Goal: Task Accomplishment & Management: Complete application form

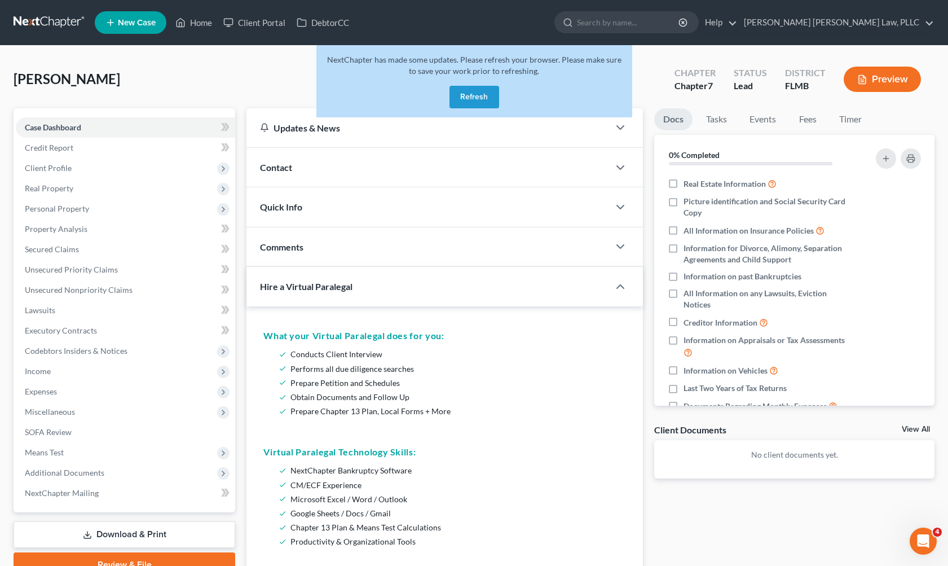
click at [56, 23] on link at bounding box center [50, 22] width 72 height 20
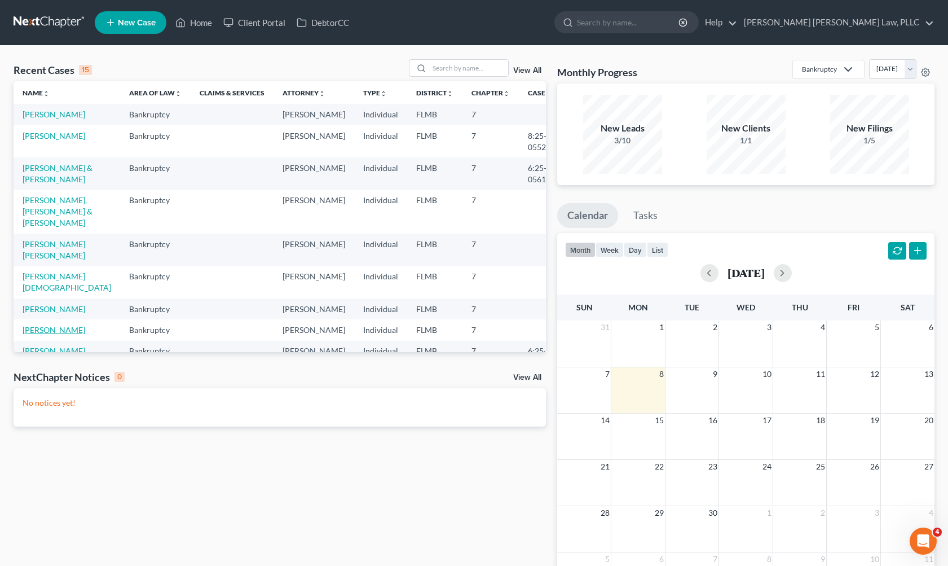
click at [63, 325] on link "[PERSON_NAME]" at bounding box center [54, 330] width 63 height 10
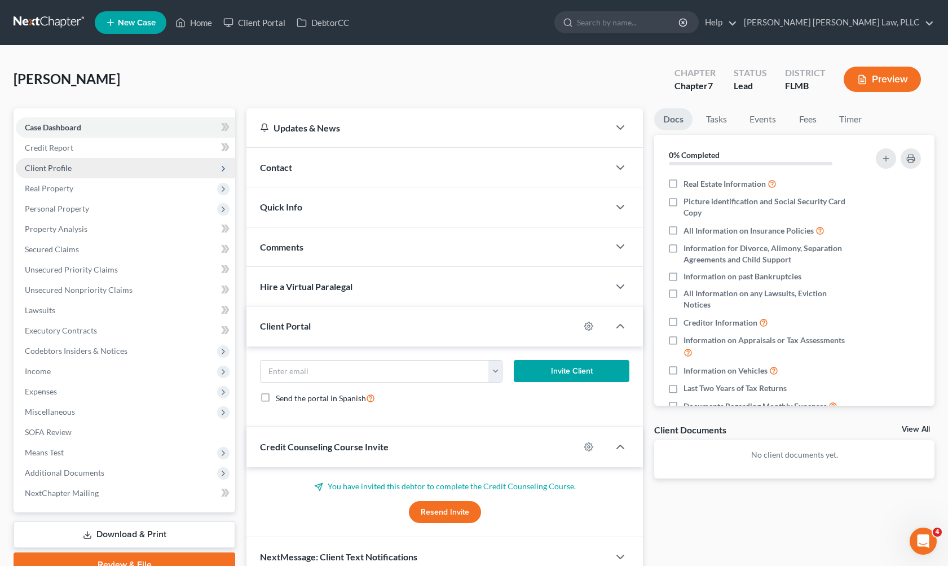
click at [77, 174] on span "Client Profile" at bounding box center [125, 168] width 219 height 20
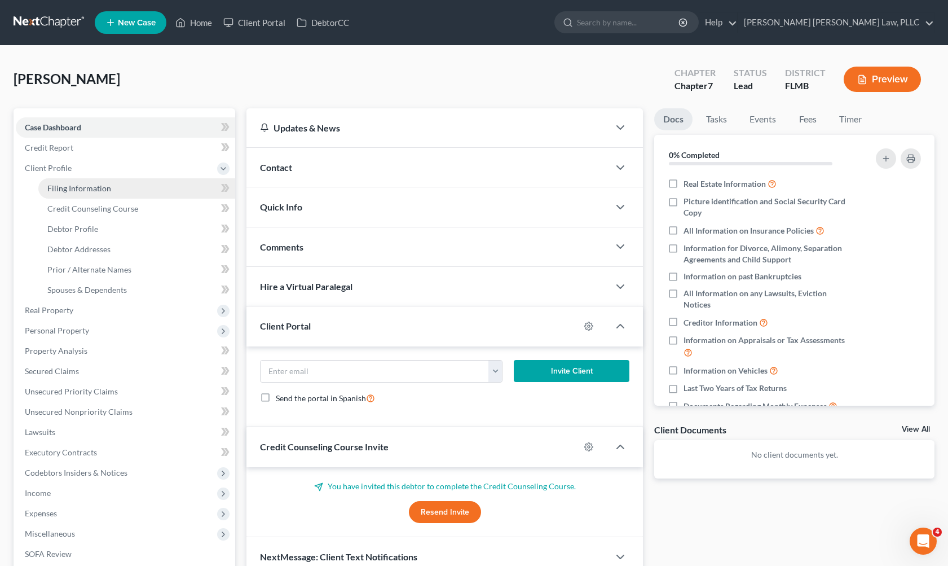
click at [76, 192] on span "Filing Information" at bounding box center [79, 188] width 64 height 10
select select "1"
select select "0"
select select "15"
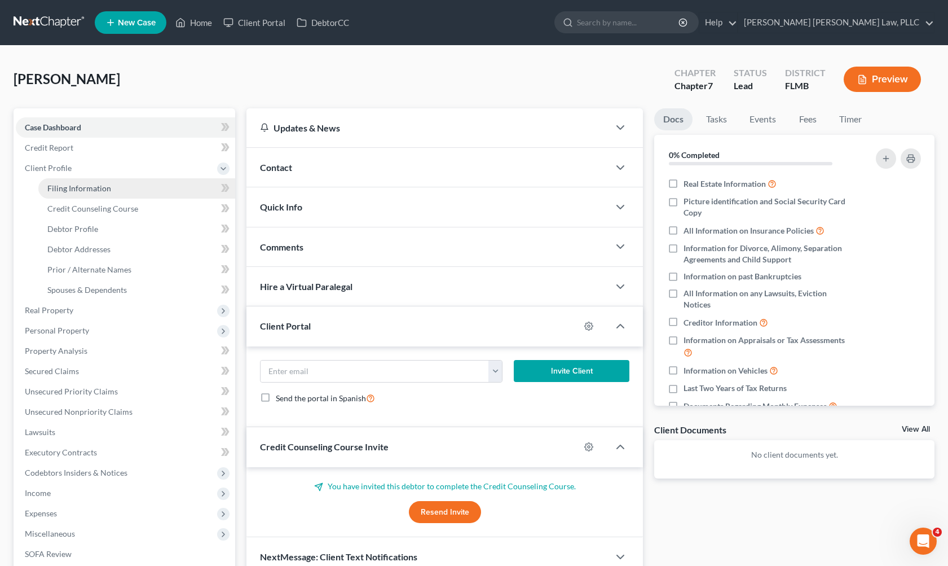
select select "0"
select select "9"
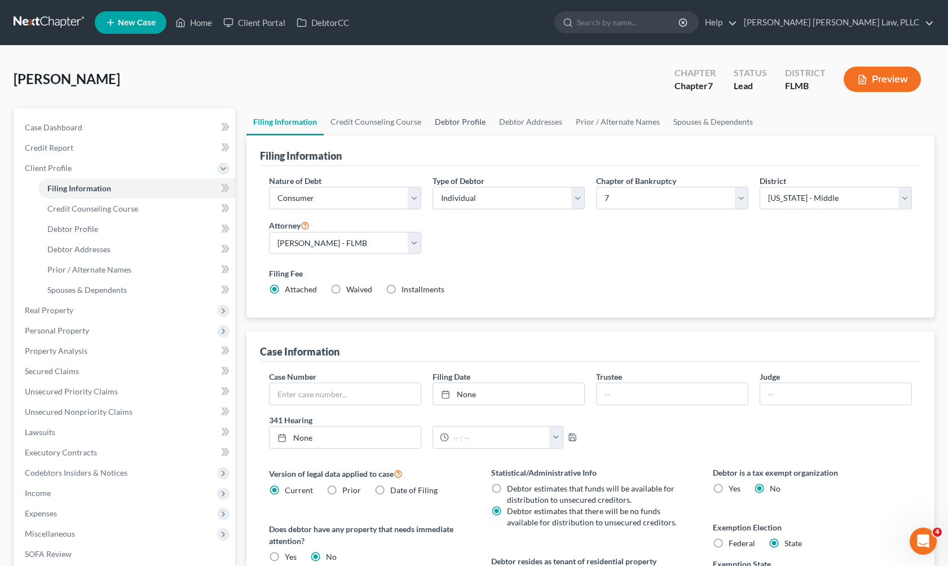
click at [467, 124] on link "Debtor Profile" at bounding box center [460, 121] width 64 height 27
select select "1"
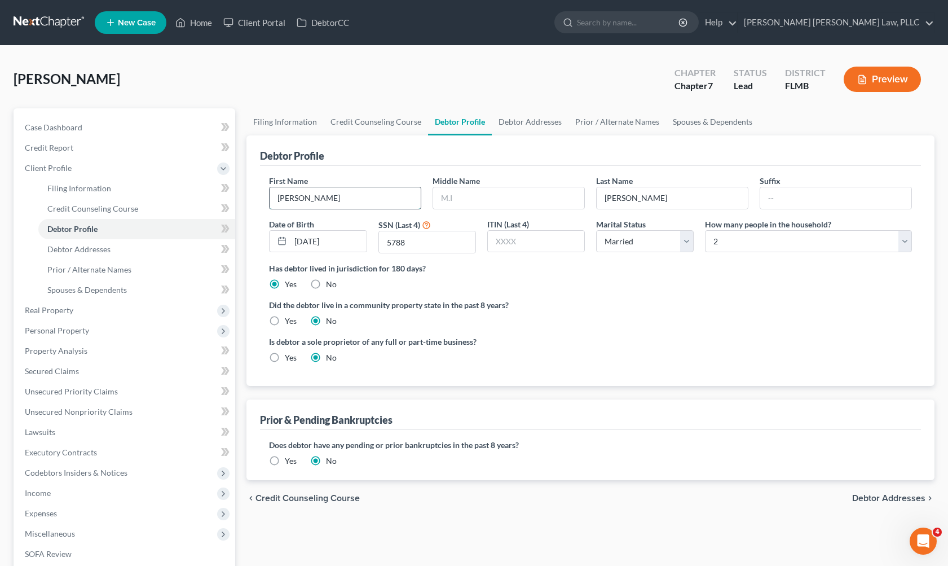
type input "[PERSON_NAME]"
type input "M"
click at [517, 129] on link "Debtor Addresses" at bounding box center [530, 121] width 77 height 27
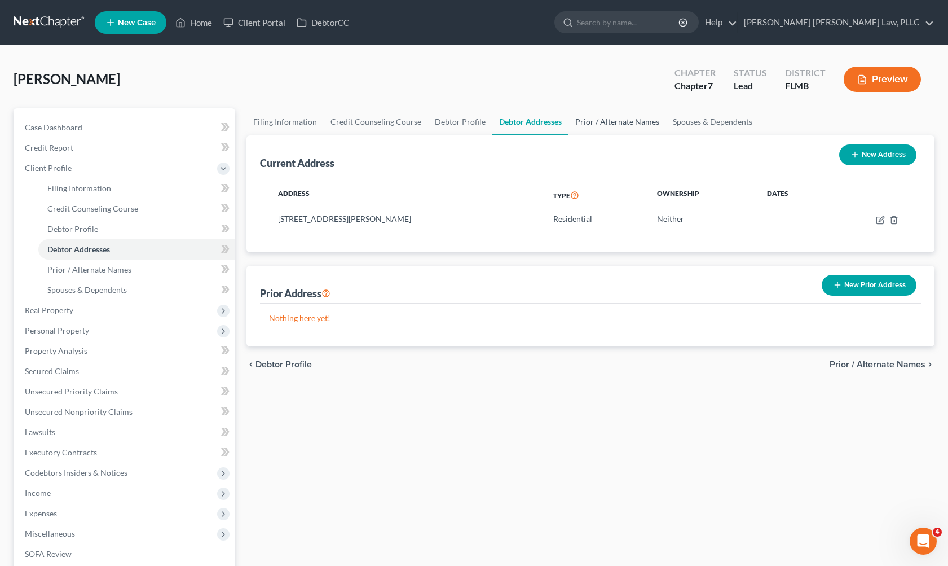
click at [619, 116] on link "Prior / Alternate Names" at bounding box center [618, 121] width 98 height 27
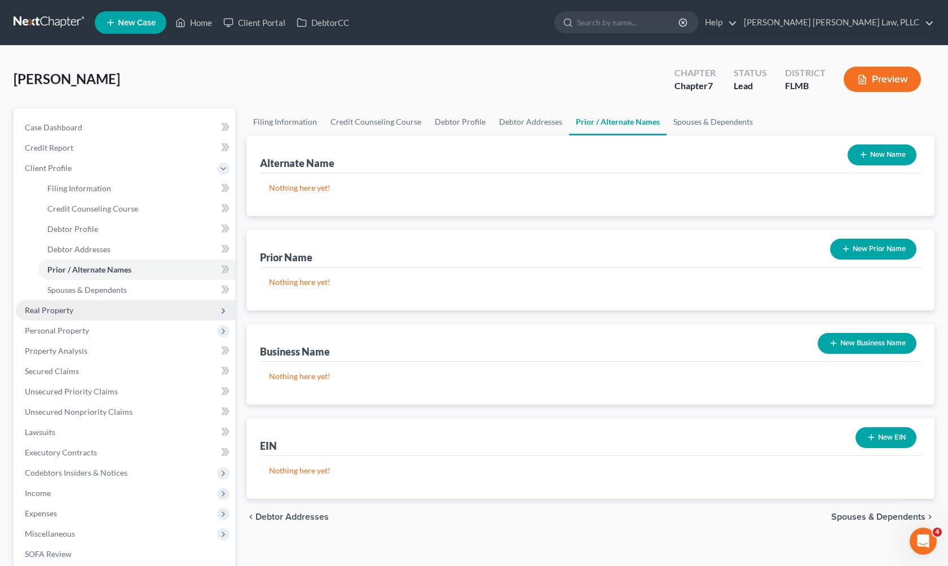
click at [100, 318] on span "Real Property" at bounding box center [125, 310] width 219 height 20
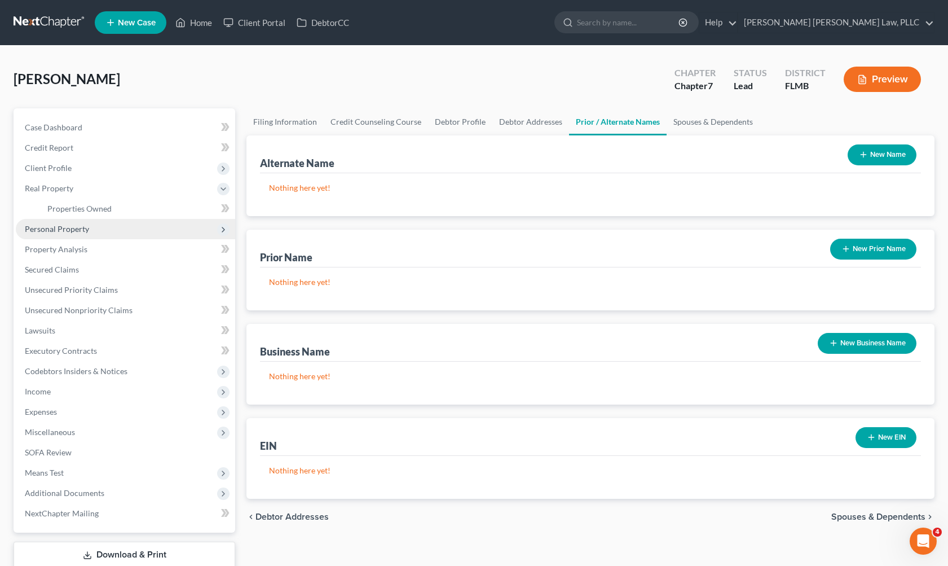
click at [123, 231] on span "Personal Property" at bounding box center [125, 229] width 219 height 20
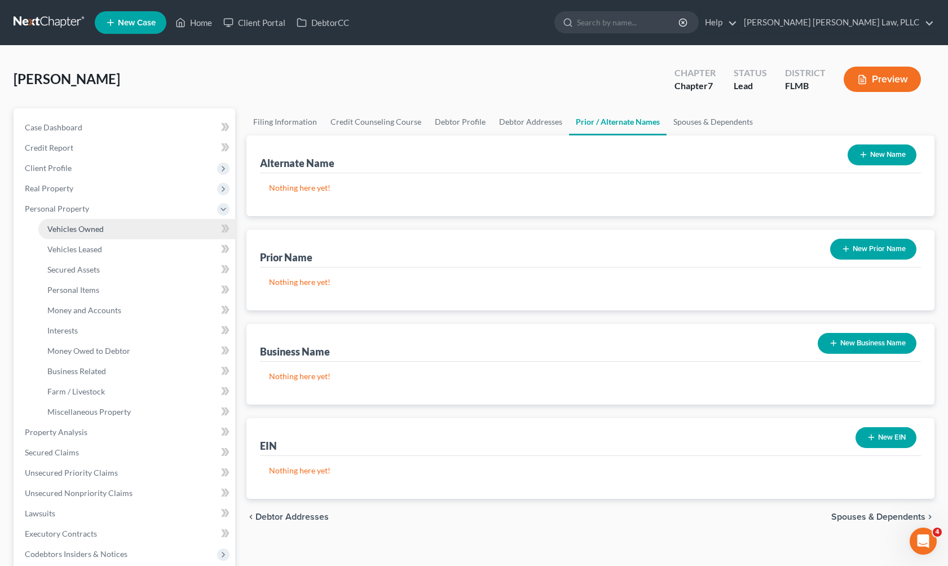
click at [126, 231] on link "Vehicles Owned" at bounding box center [136, 229] width 197 height 20
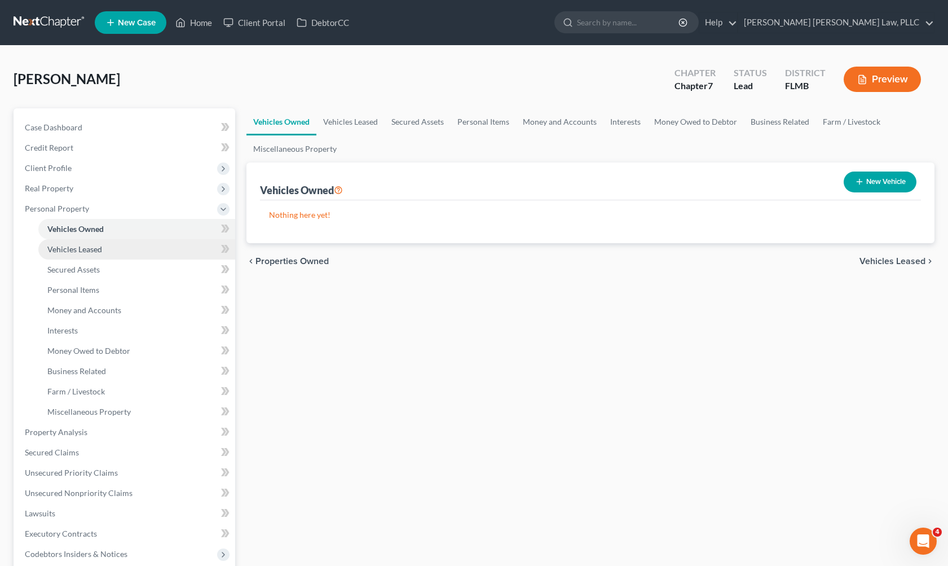
click at [126, 253] on link "Vehicles Leased" at bounding box center [136, 249] width 197 height 20
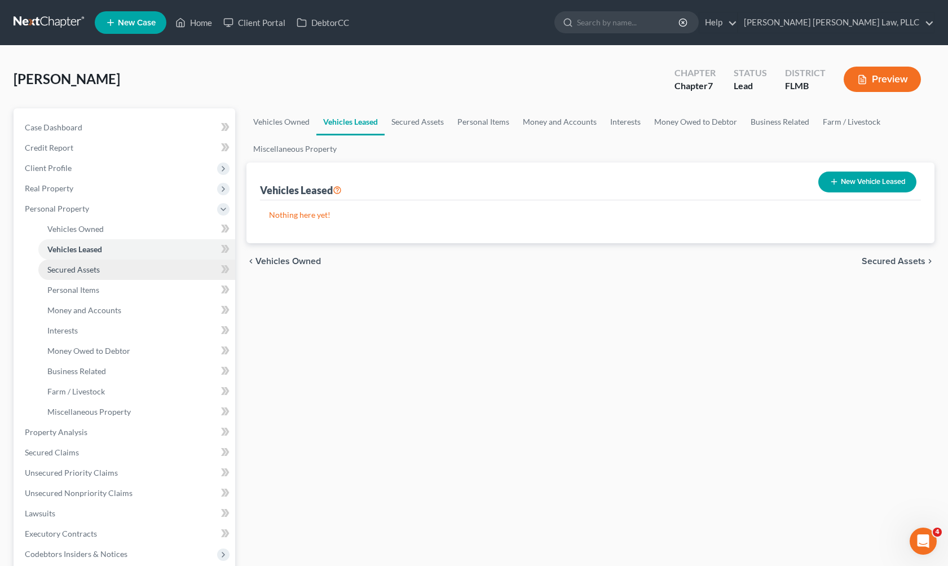
click at [126, 272] on link "Secured Assets" at bounding box center [136, 269] width 197 height 20
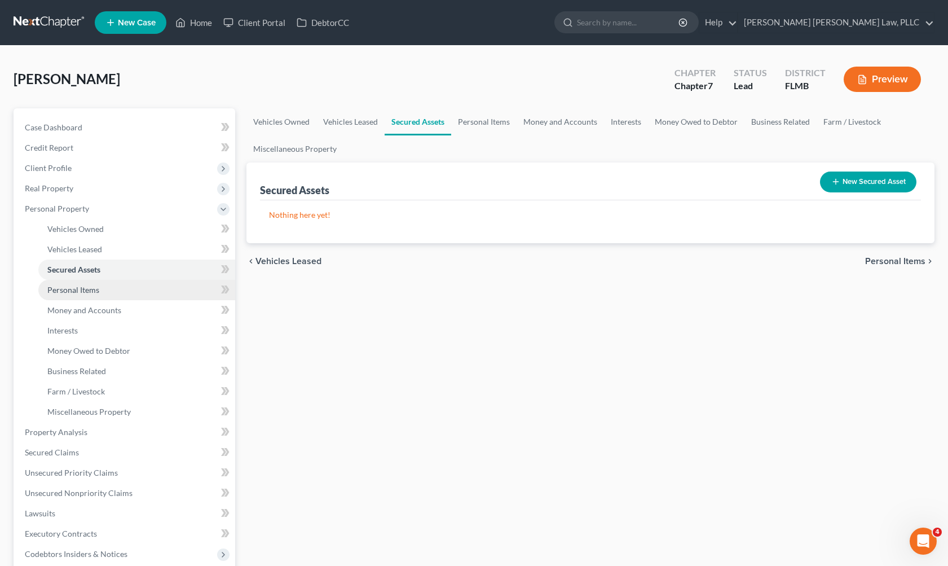
click at [122, 293] on link "Personal Items" at bounding box center [136, 290] width 197 height 20
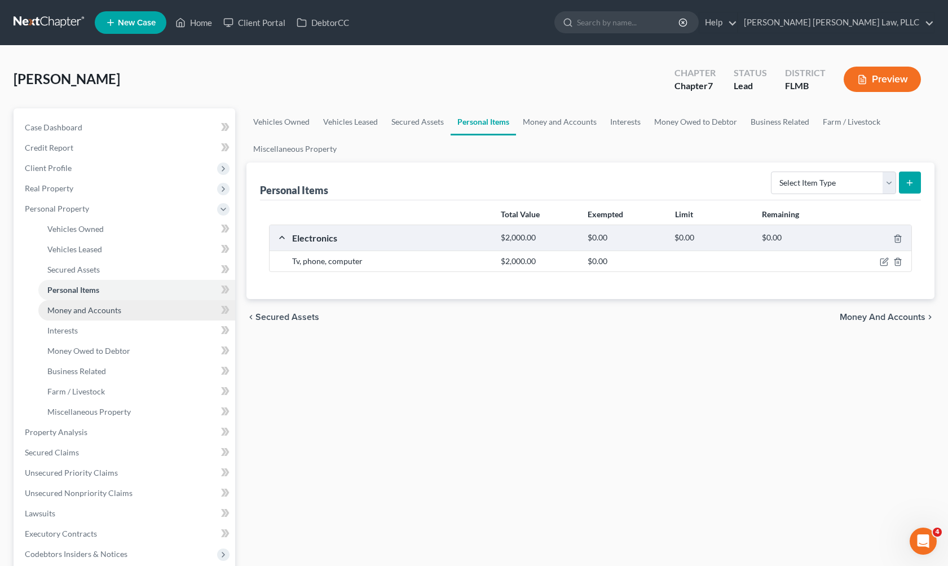
click at [120, 316] on link "Money and Accounts" at bounding box center [136, 310] width 197 height 20
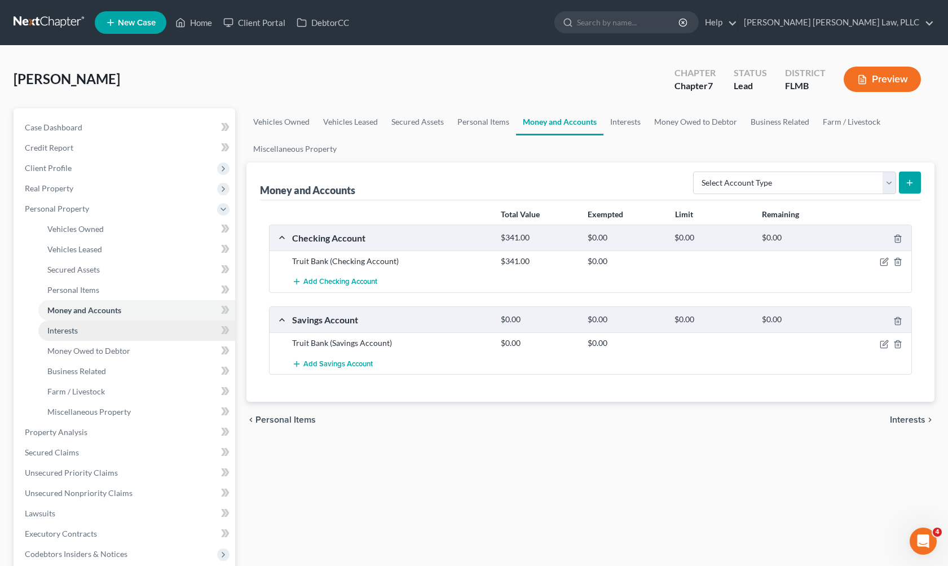
click at [114, 330] on link "Interests" at bounding box center [136, 330] width 197 height 20
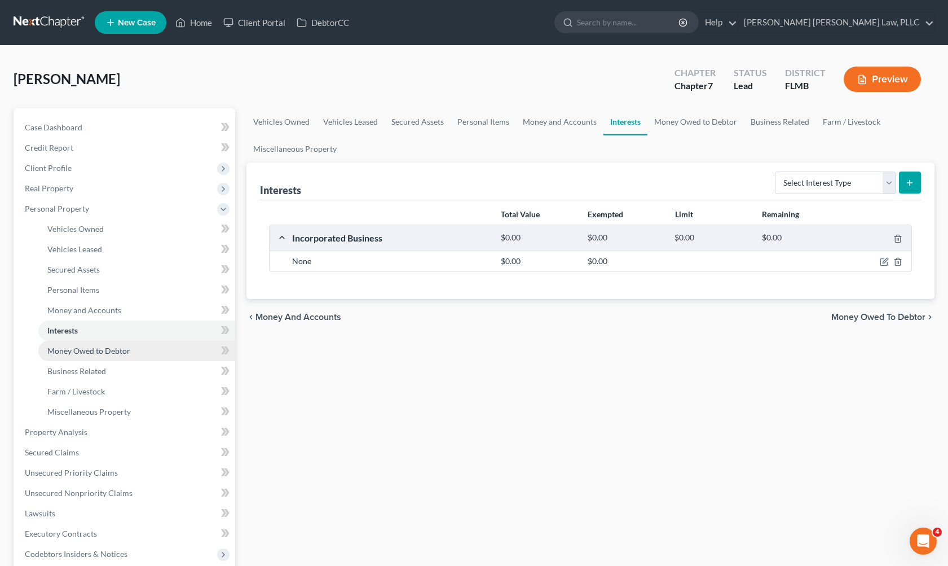
click at [114, 349] on span "Money Owed to Debtor" at bounding box center [88, 351] width 83 height 10
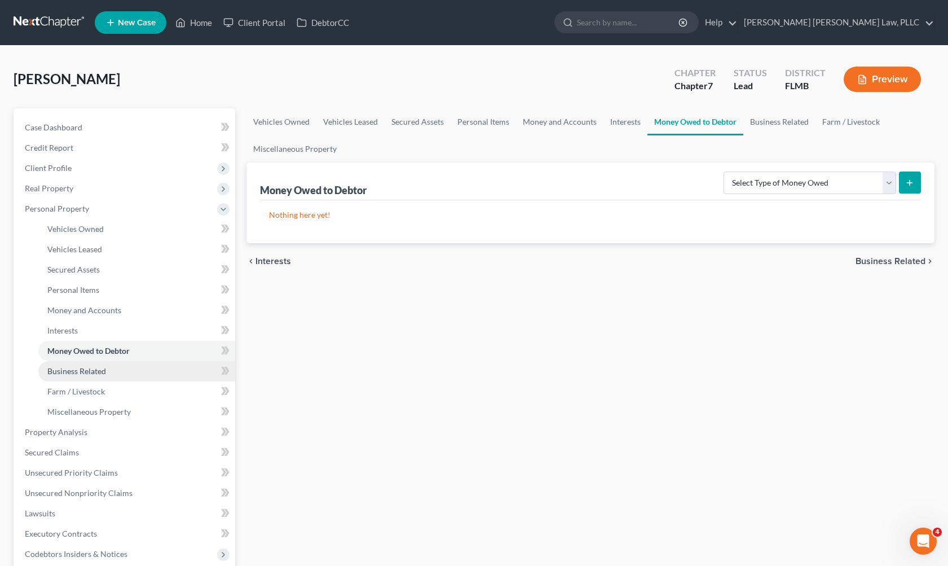
click at [114, 373] on link "Business Related" at bounding box center [136, 371] width 197 height 20
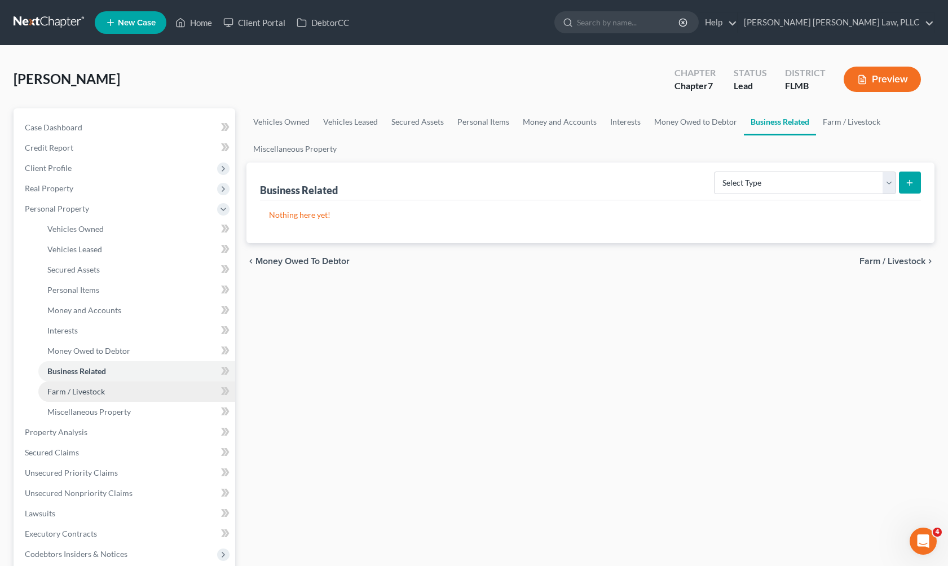
click at [114, 388] on link "Farm / Livestock" at bounding box center [136, 391] width 197 height 20
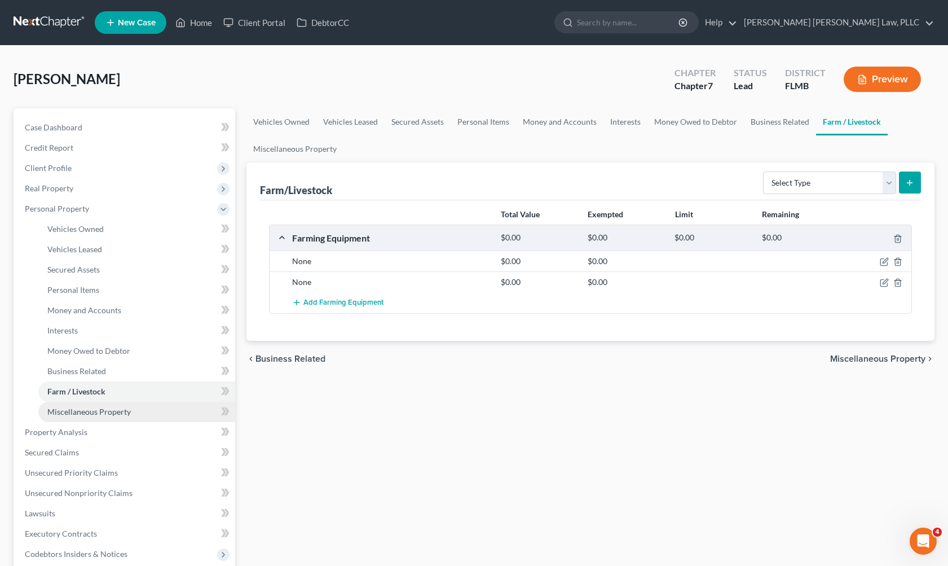
click at [117, 415] on span "Miscellaneous Property" at bounding box center [88, 412] width 83 height 10
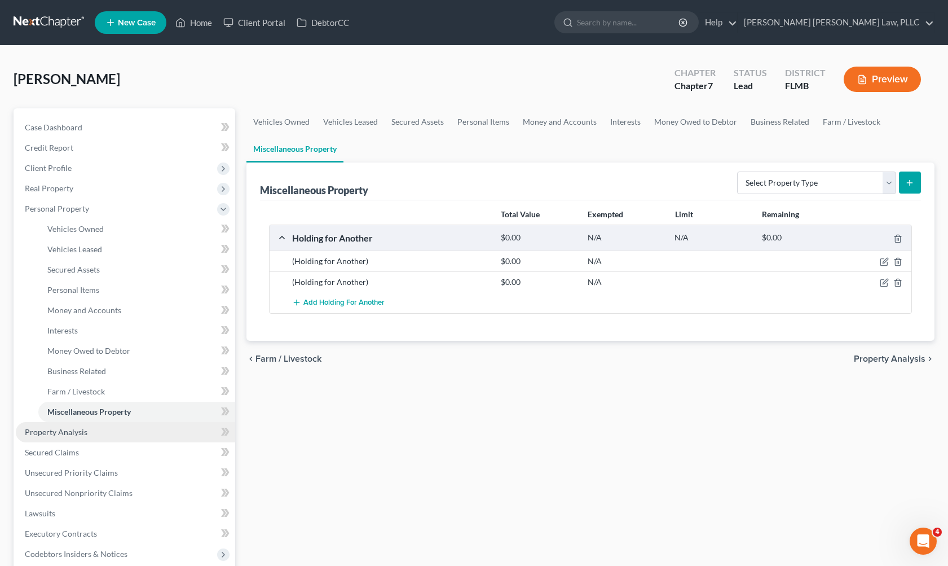
click at [105, 429] on link "Property Analysis" at bounding box center [125, 432] width 219 height 20
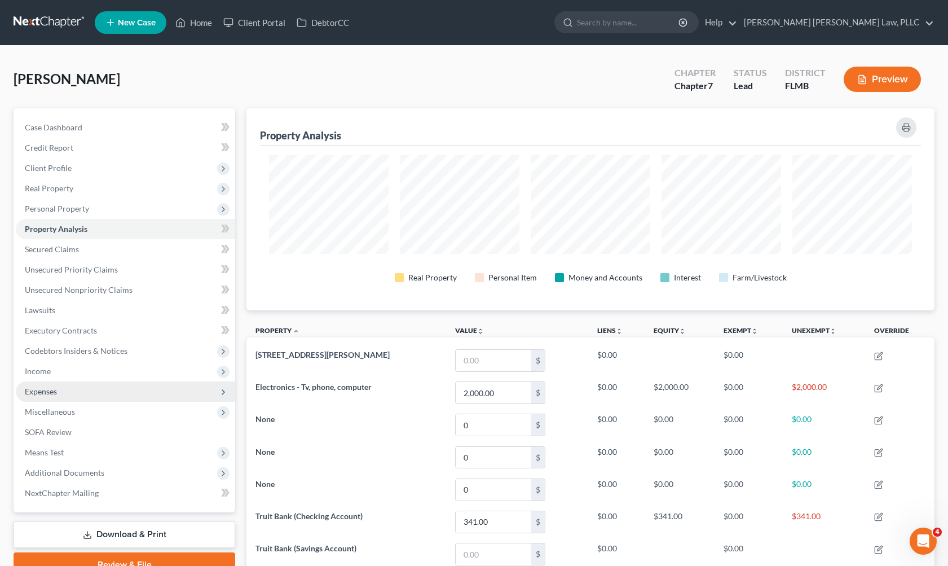
scroll to position [202, 688]
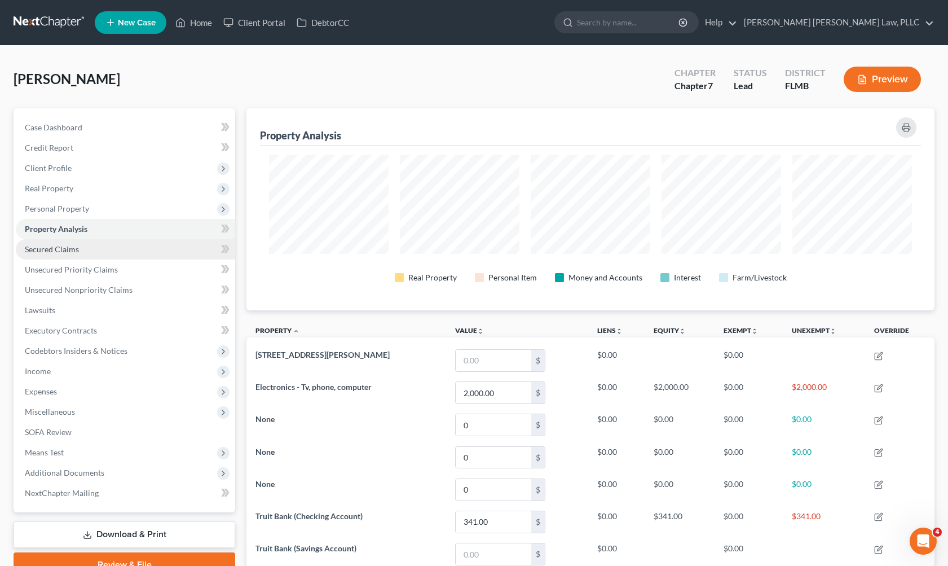
click at [88, 255] on link "Secured Claims" at bounding box center [125, 249] width 219 height 20
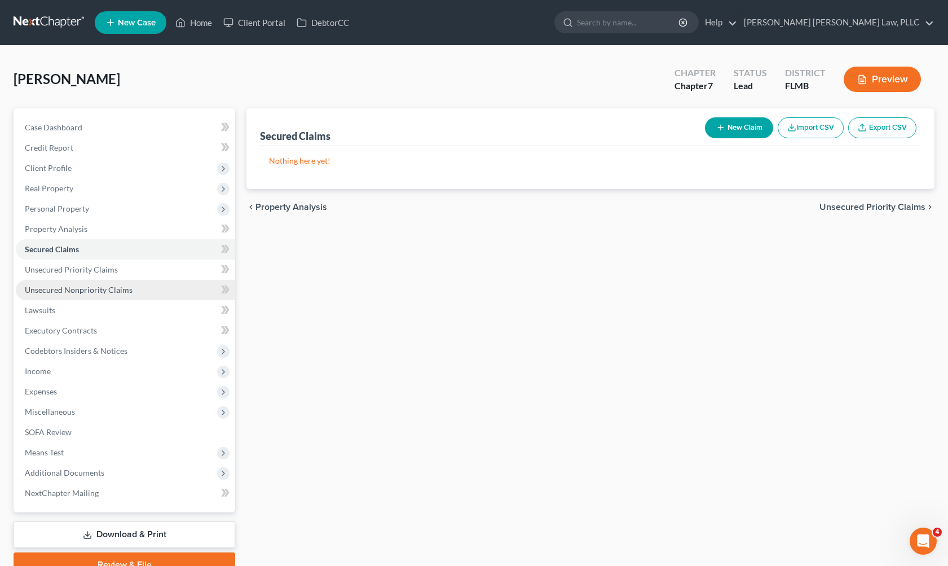
click at [90, 292] on span "Unsecured Nonpriority Claims" at bounding box center [79, 290] width 108 height 10
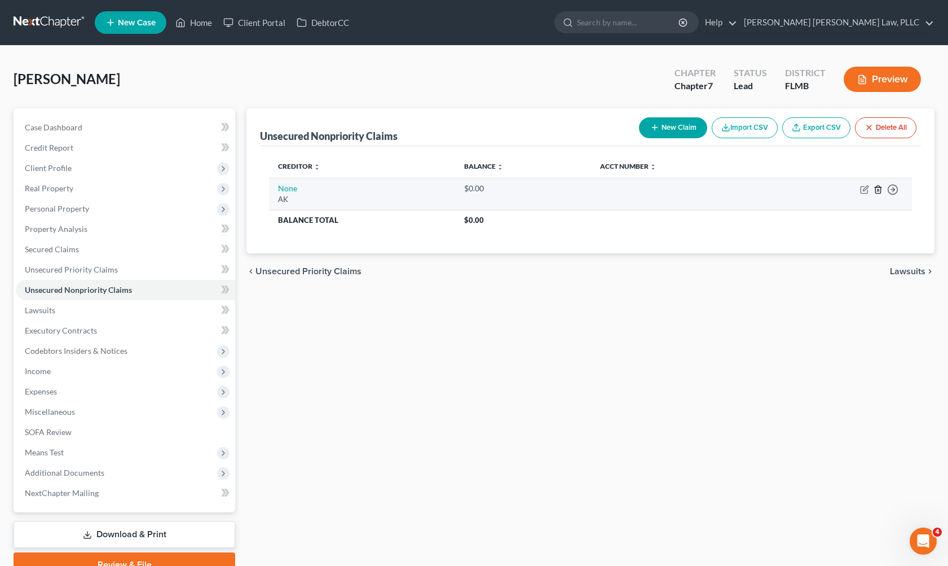
click at [881, 191] on icon "button" at bounding box center [877, 189] width 5 height 7
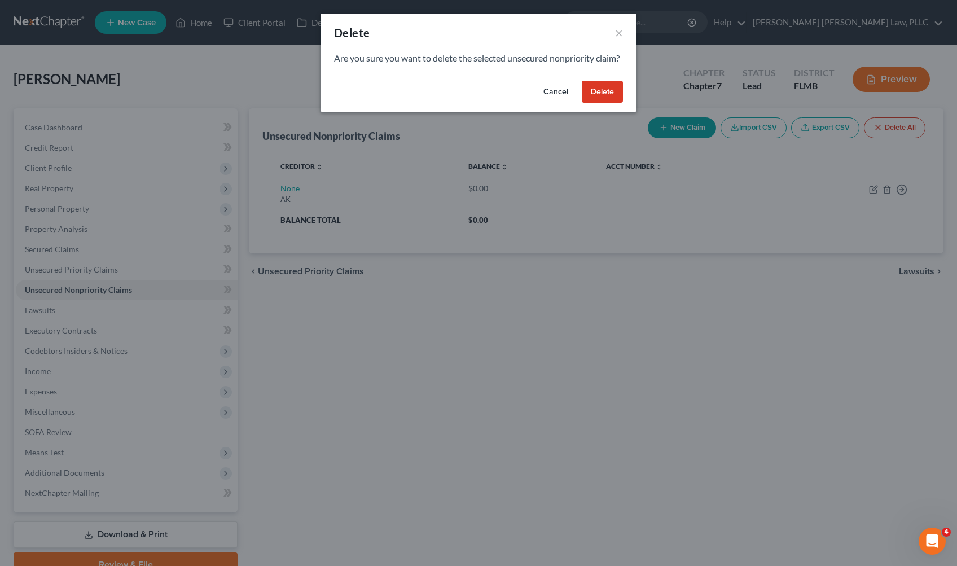
click at [608, 103] on button "Delete" at bounding box center [602, 92] width 41 height 23
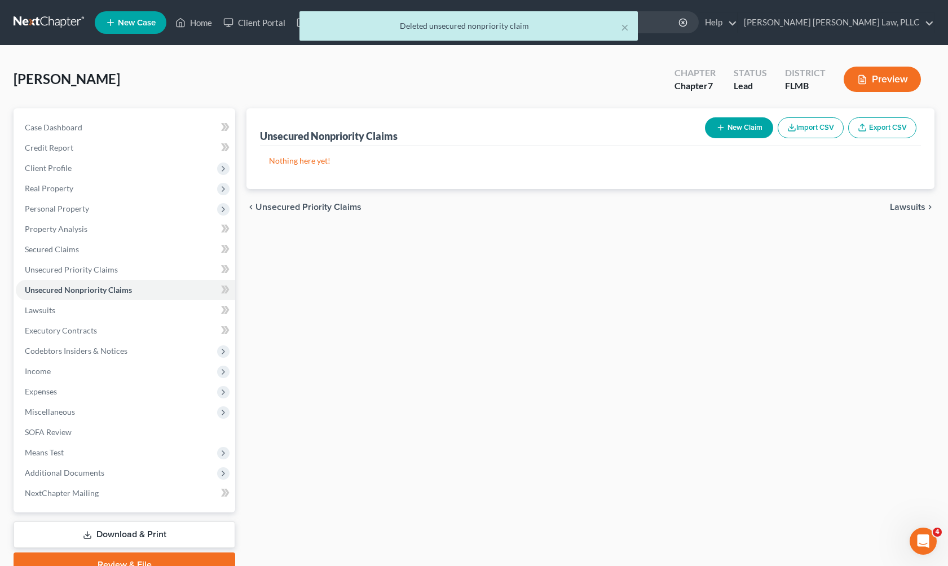
click at [721, 130] on icon "button" at bounding box center [720, 127] width 9 height 9
select select "0"
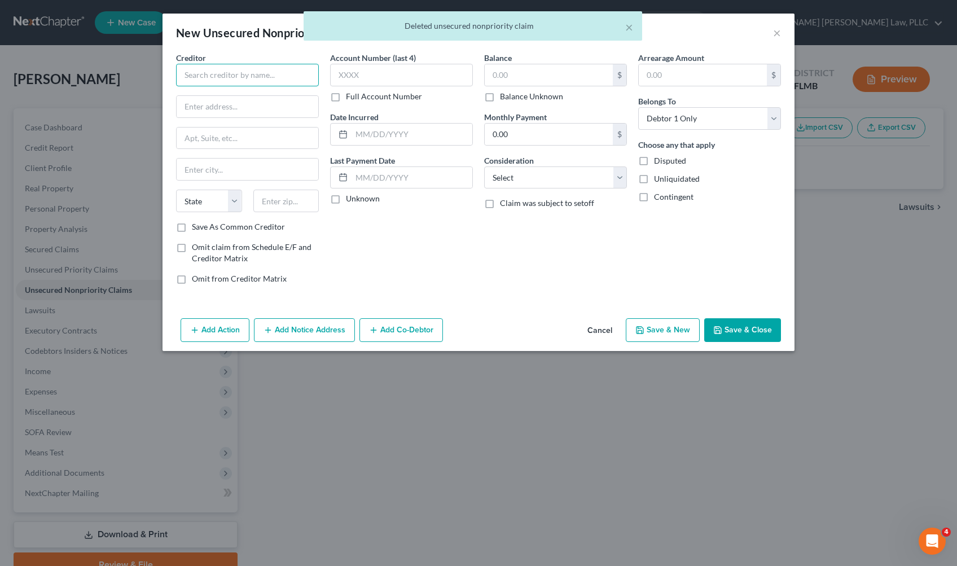
click at [230, 77] on input "text" at bounding box center [247, 75] width 143 height 23
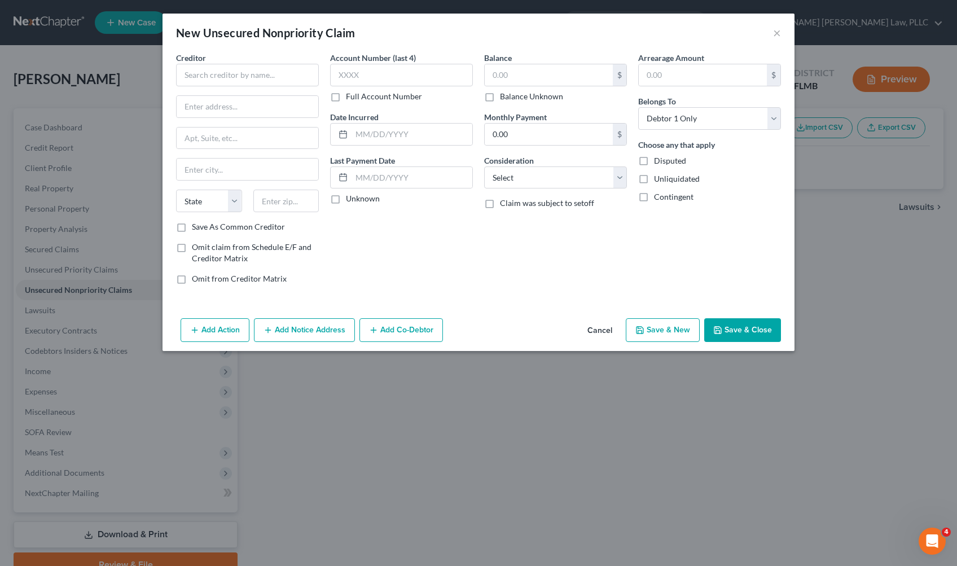
click at [598, 328] on button "Cancel" at bounding box center [599, 330] width 43 height 23
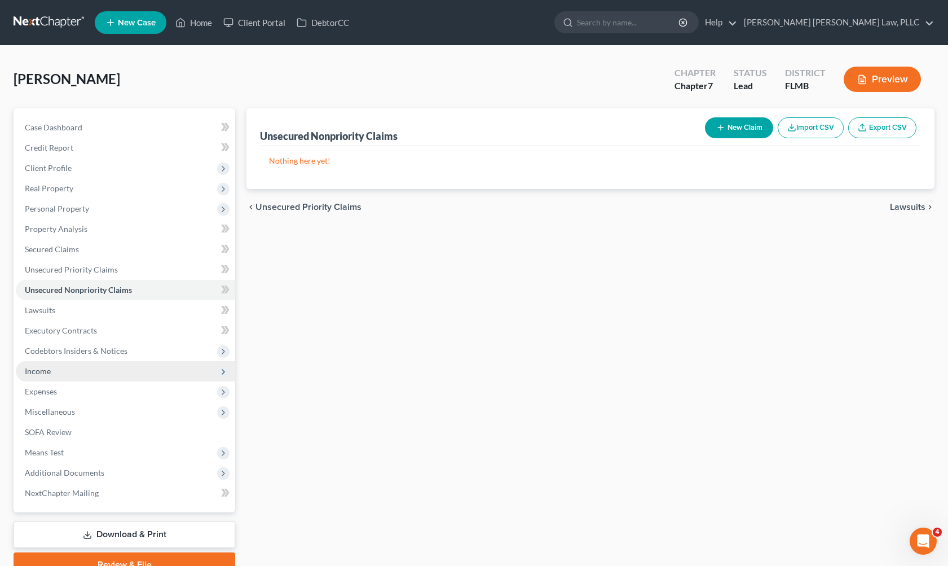
click at [36, 366] on span "Income" at bounding box center [38, 371] width 26 height 10
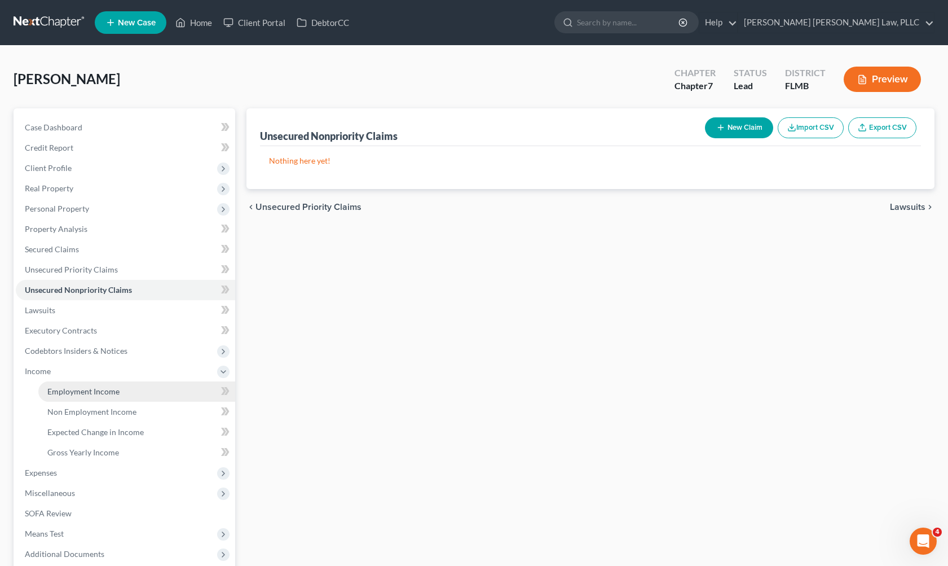
click at [141, 387] on link "Employment Income" at bounding box center [136, 391] width 197 height 20
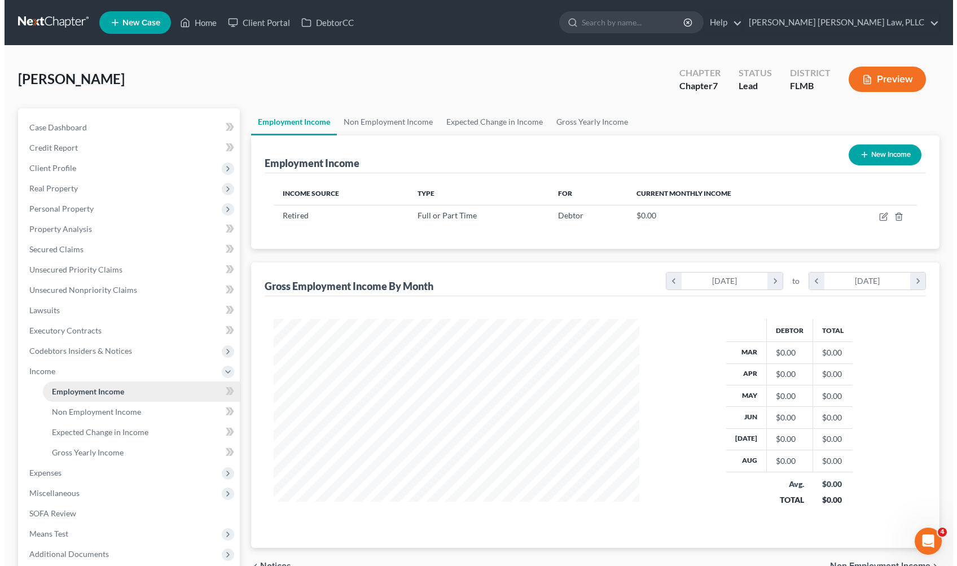
scroll to position [202, 388]
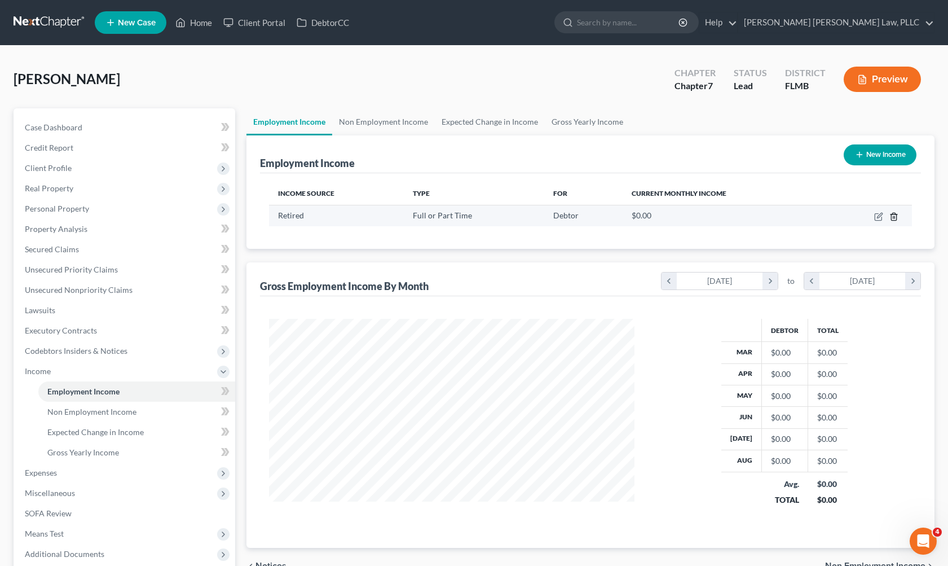
click at [894, 215] on icon "button" at bounding box center [894, 216] width 9 height 9
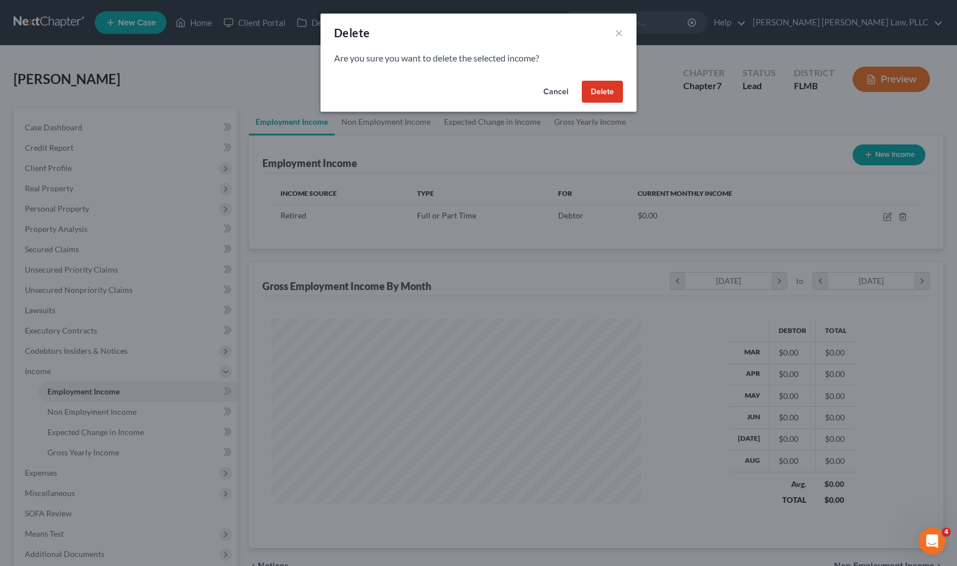
click at [608, 90] on button "Delete" at bounding box center [602, 92] width 41 height 23
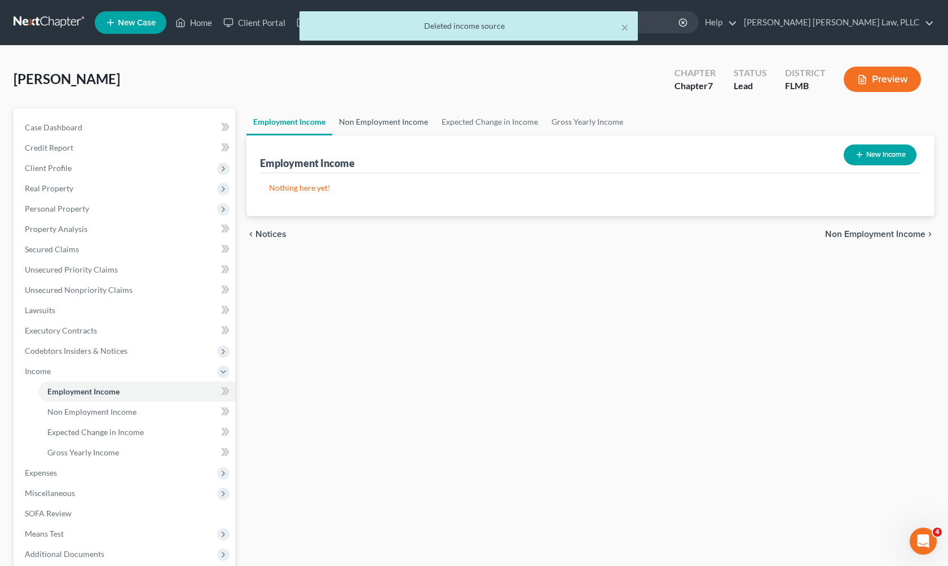
click at [406, 122] on link "Non Employment Income" at bounding box center [383, 121] width 103 height 27
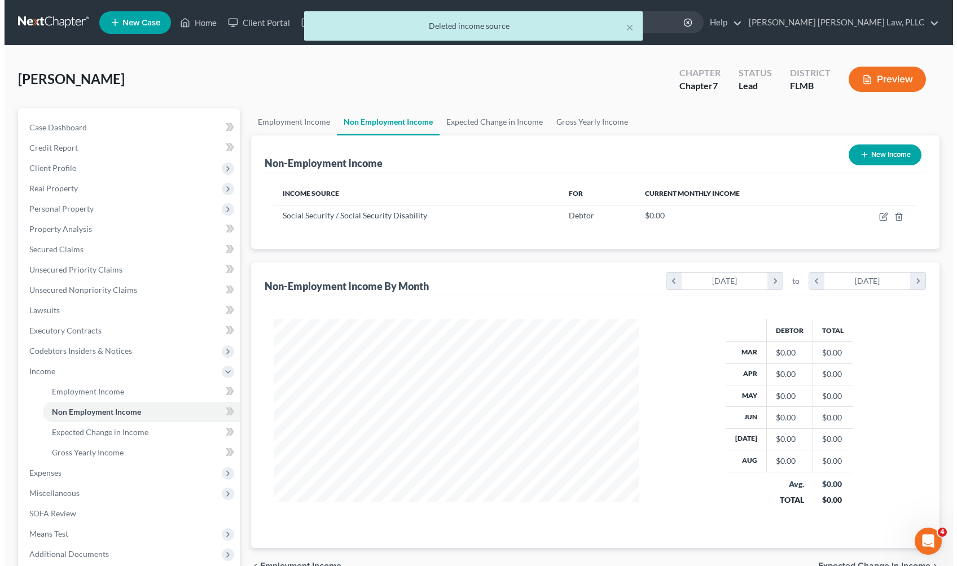
scroll to position [202, 388]
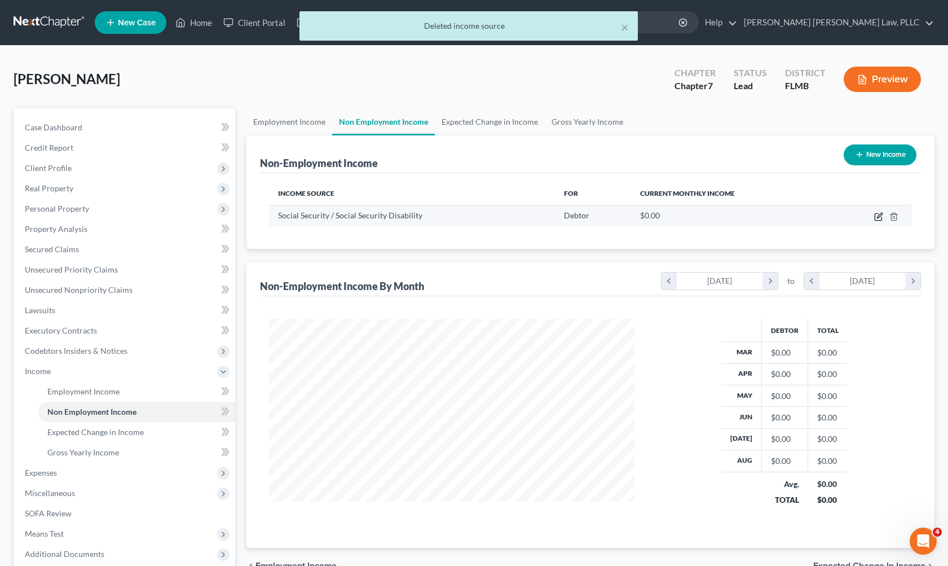
click at [880, 215] on icon "button" at bounding box center [878, 216] width 9 height 9
select select "4"
select select "0"
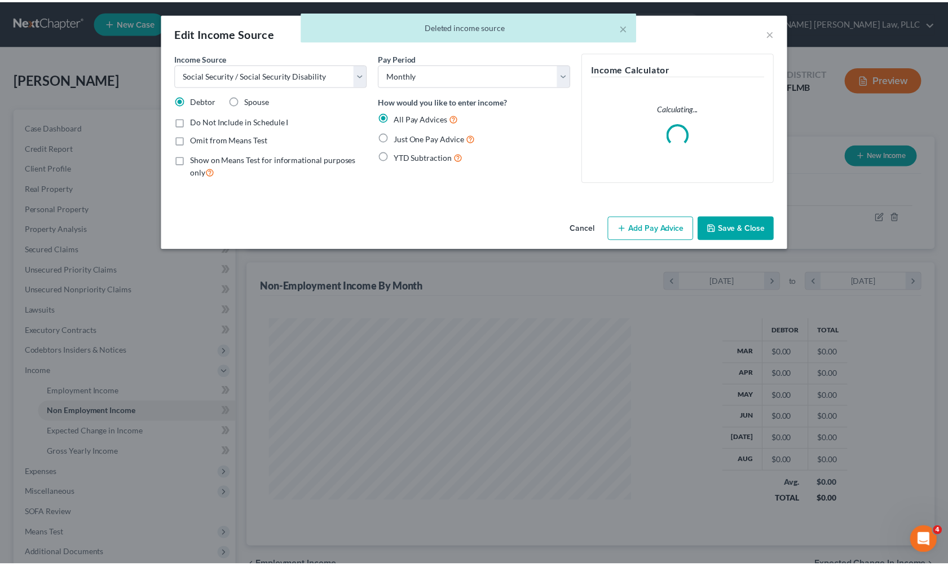
scroll to position [202, 392]
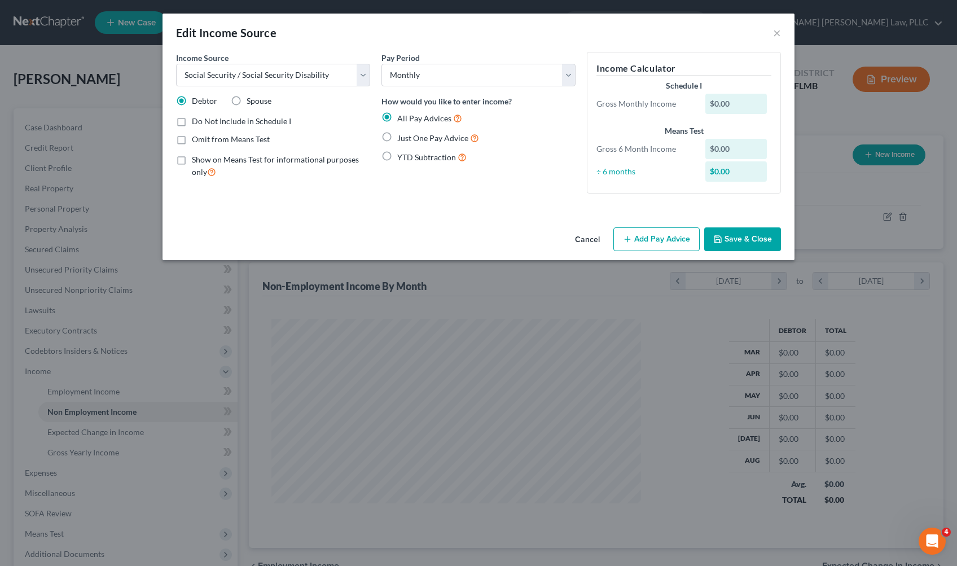
click at [632, 233] on button "Add Pay Advice" at bounding box center [656, 239] width 86 height 24
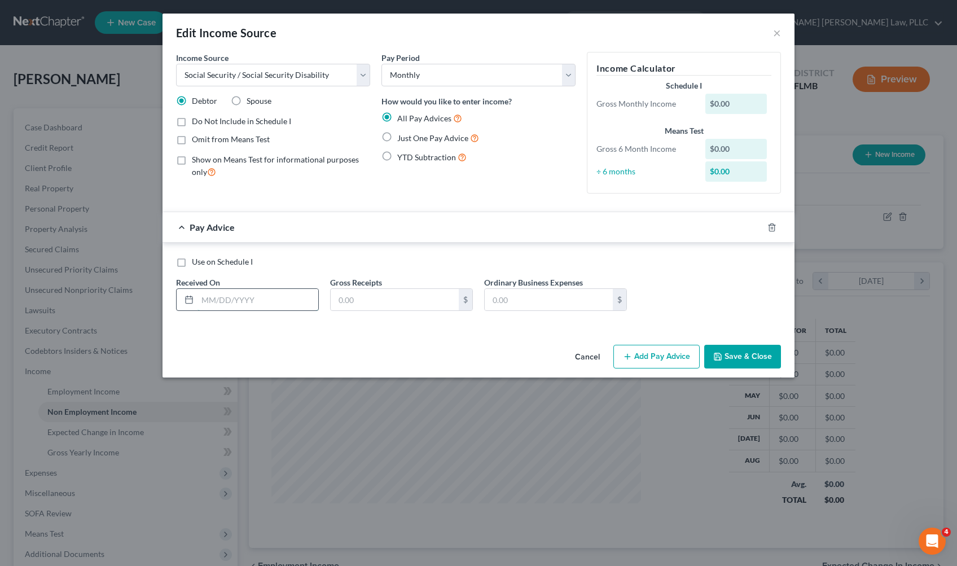
click at [270, 300] on input "text" at bounding box center [257, 299] width 121 height 21
click at [279, 298] on input "text" at bounding box center [257, 299] width 121 height 21
click at [368, 298] on input "text" at bounding box center [395, 299] width 128 height 21
type input "1,486.00"
click at [285, 313] on div "Use on Schedule I Received On * Gross Receipts 1,486.00 $ Ordinary Business Exp…" at bounding box center [478, 288] width 616 height 64
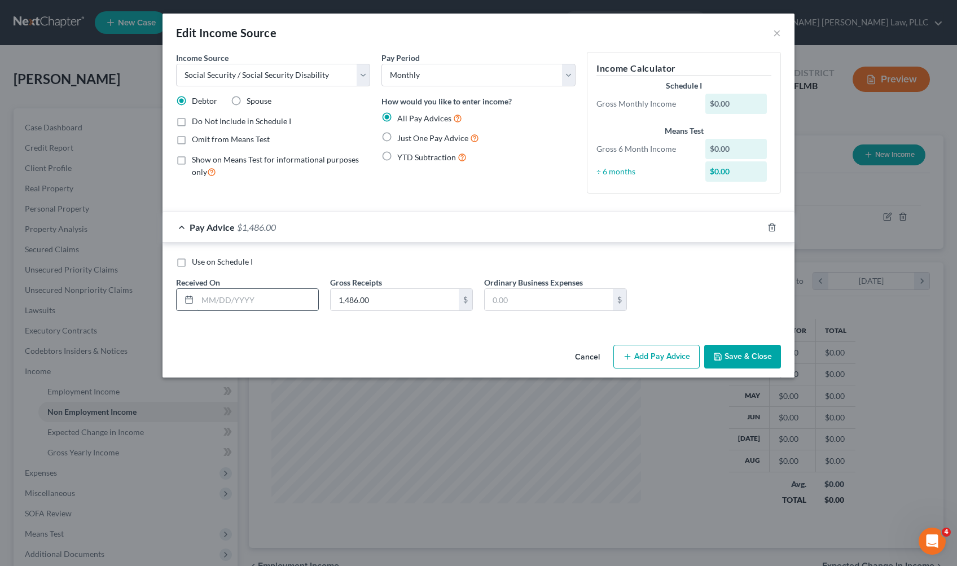
click at [289, 297] on input "text" at bounding box center [257, 299] width 121 height 21
click at [225, 300] on input "09012025" at bounding box center [257, 299] width 121 height 21
click at [213, 301] on input "09012025" at bounding box center [257, 299] width 121 height 21
type input "[DATE]"
click at [735, 354] on button "Save & Close" at bounding box center [742, 357] width 77 height 24
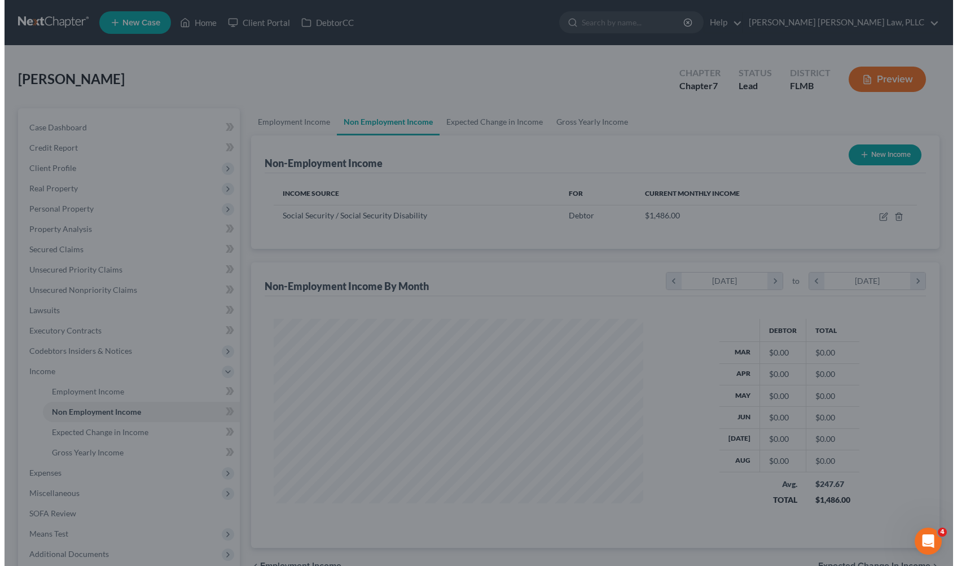
scroll to position [563895, 563709]
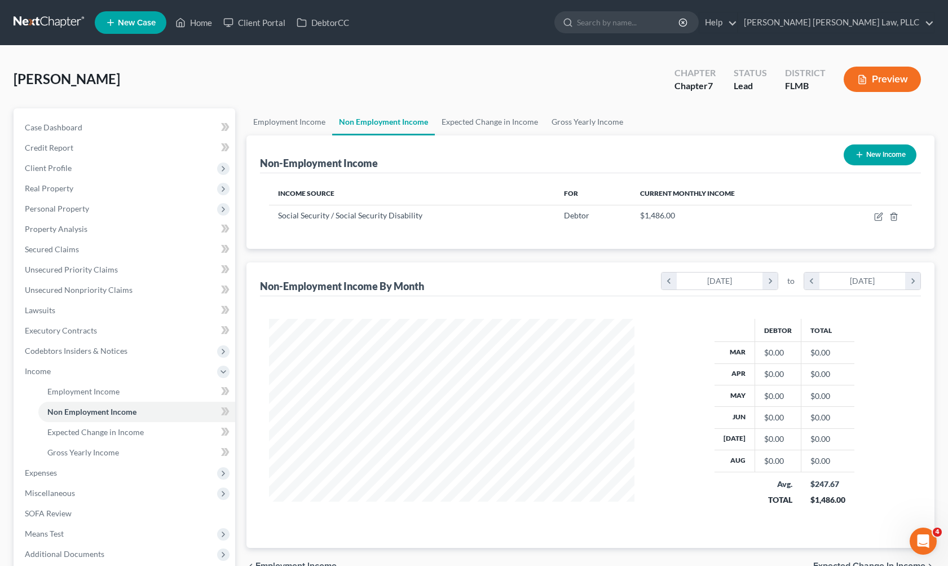
click at [865, 155] on button "New Income" at bounding box center [880, 154] width 73 height 21
select select "0"
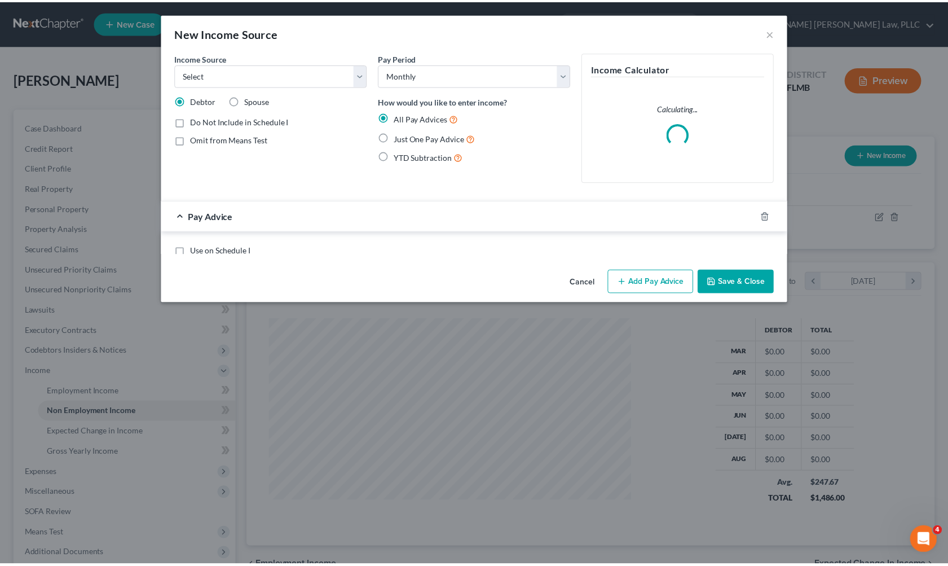
scroll to position [202, 392]
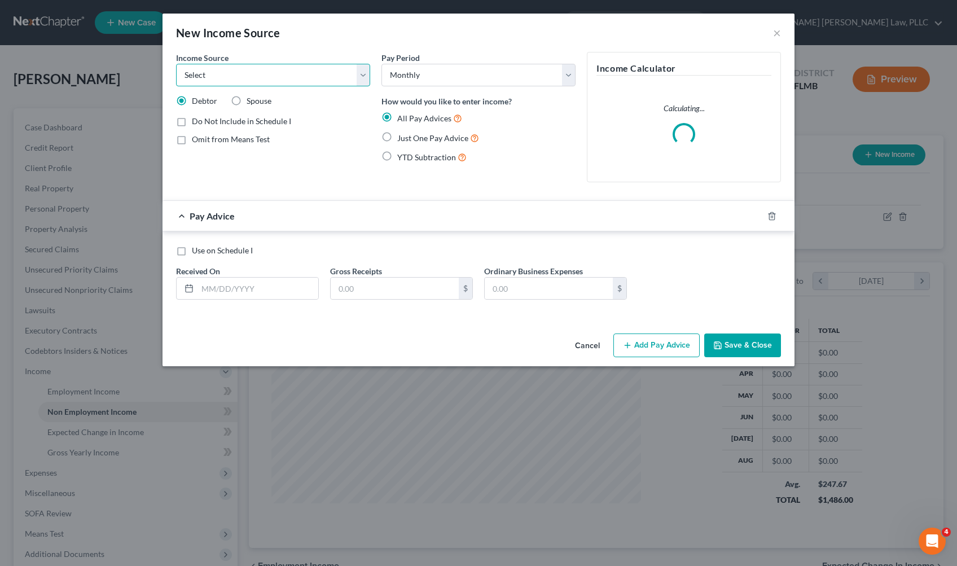
select select "3"
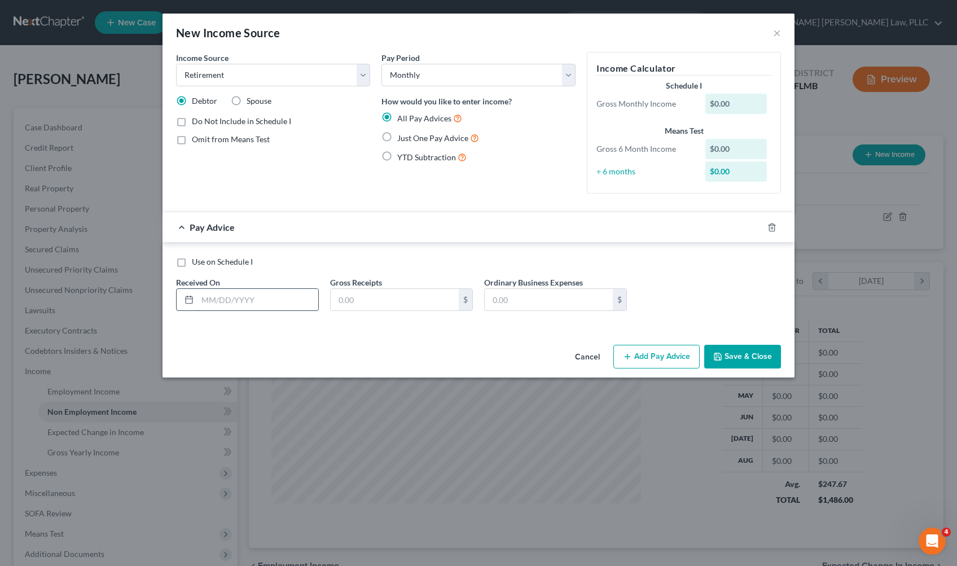
click at [266, 310] on input "text" at bounding box center [257, 299] width 121 height 21
type input "[DATE]"
type input "242.79"
click at [741, 359] on button "Save & Close" at bounding box center [742, 357] width 77 height 24
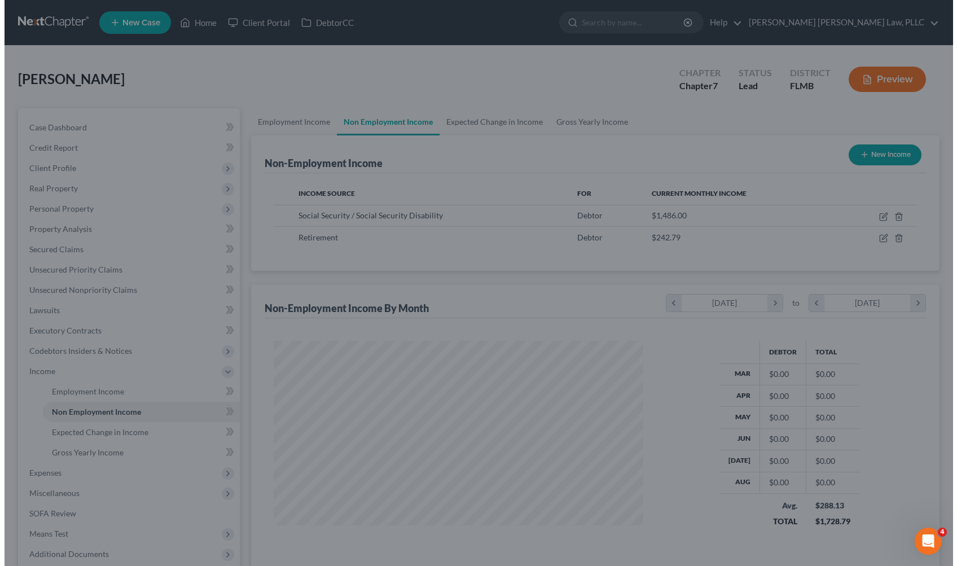
scroll to position [563895, 563709]
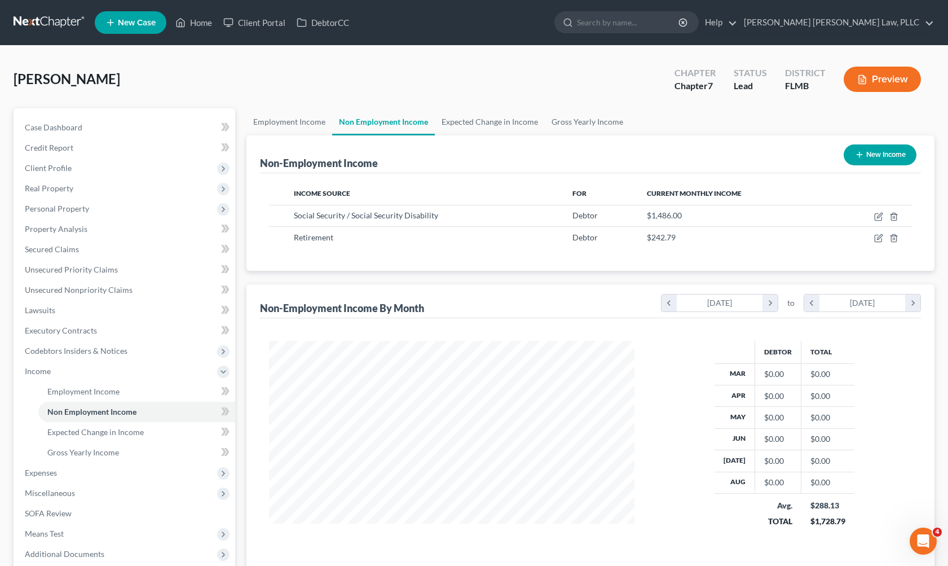
click at [867, 152] on button "New Income" at bounding box center [880, 154] width 73 height 21
select select "0"
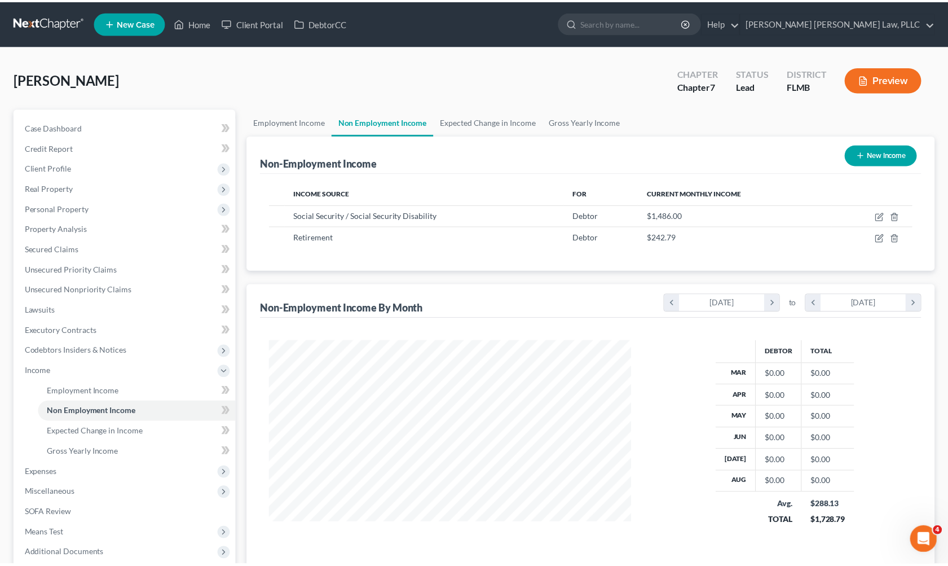
scroll to position [202, 392]
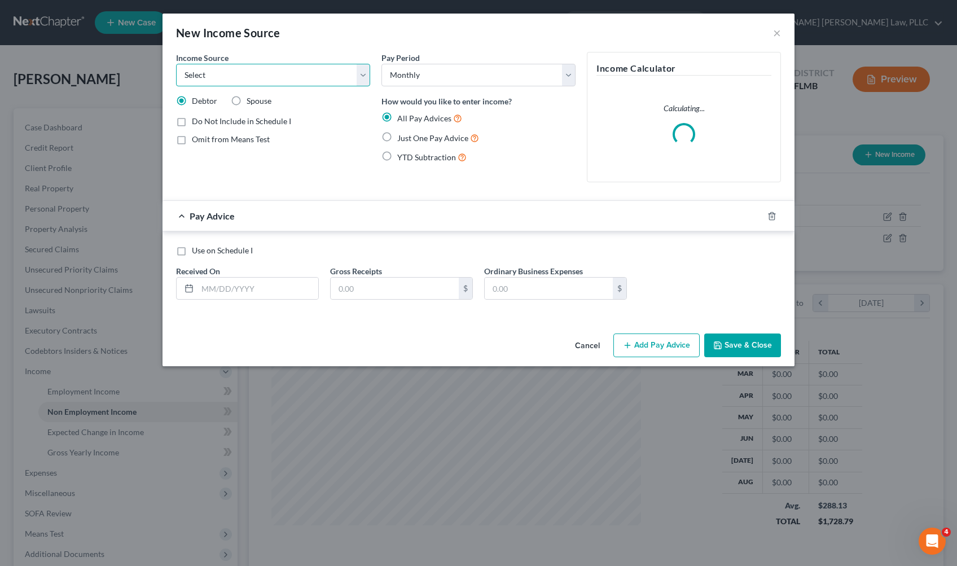
select select "3"
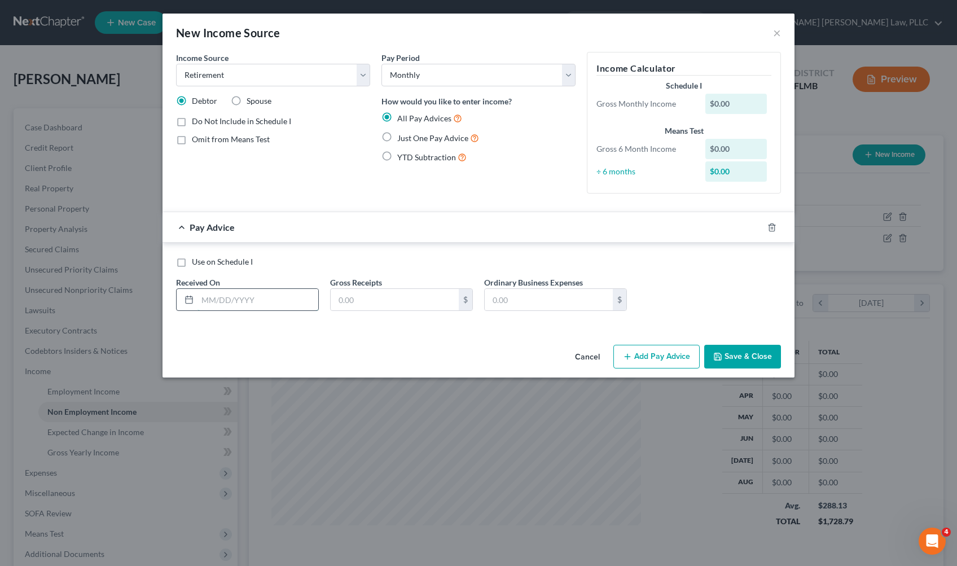
click at [268, 300] on input "text" at bounding box center [257, 299] width 121 height 21
type input "[DATE]"
type input "231.74"
click at [733, 352] on button "Save & Close" at bounding box center [742, 357] width 77 height 24
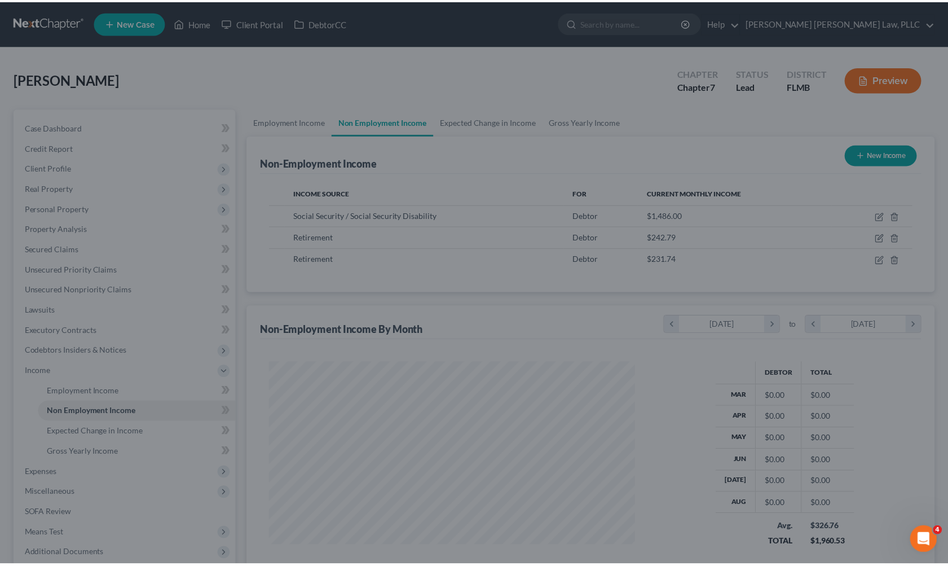
scroll to position [563895, 563709]
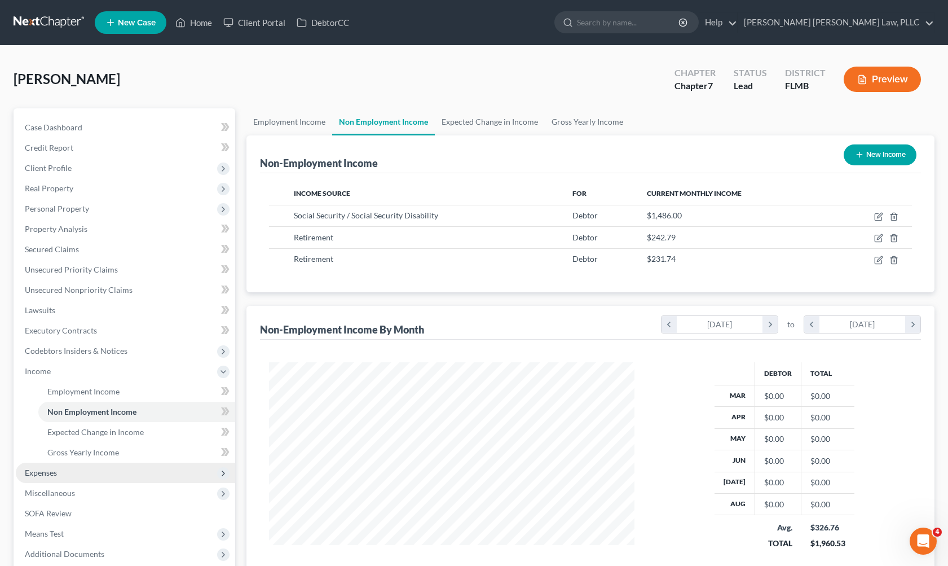
click at [53, 475] on span "Expenses" at bounding box center [41, 473] width 32 height 10
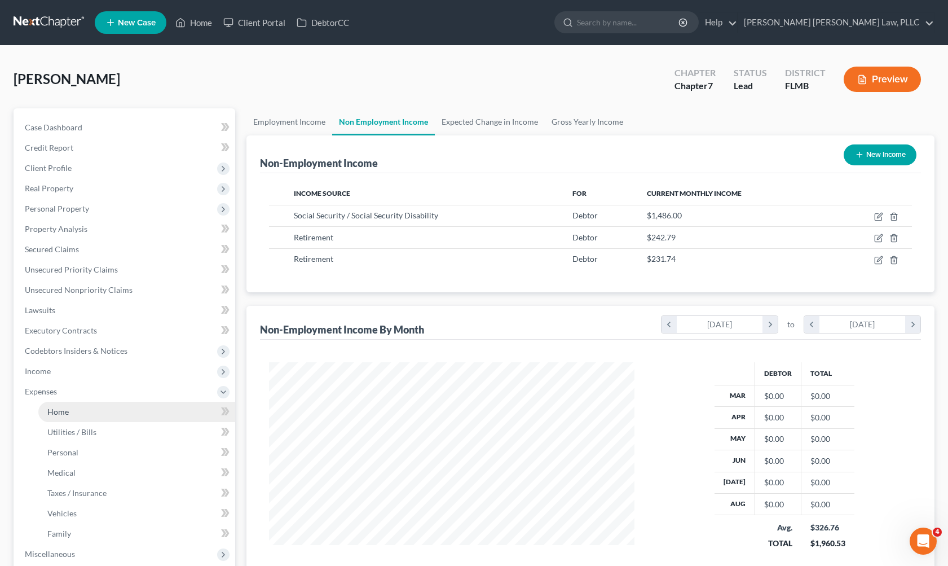
click at [142, 409] on link "Home" at bounding box center [136, 412] width 197 height 20
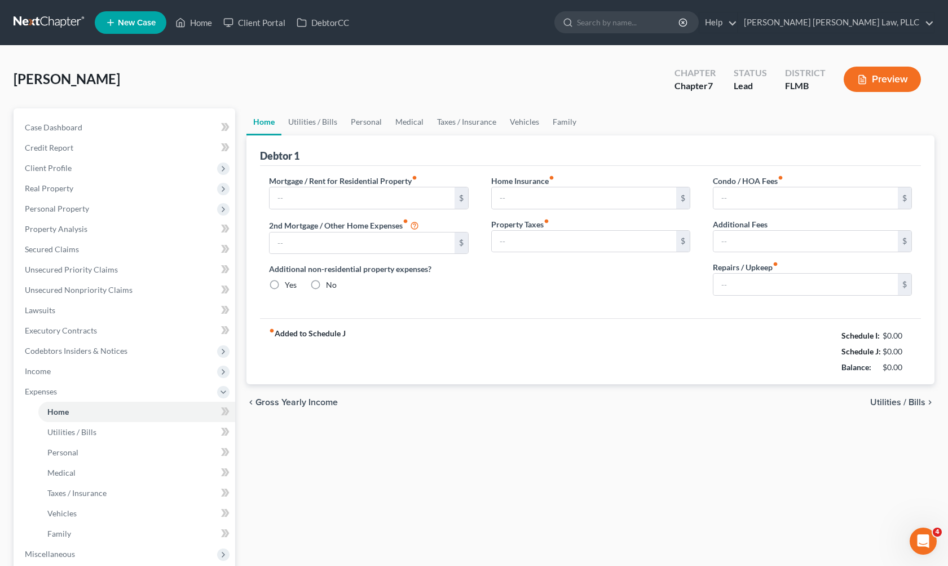
type input "0.00"
radio input "true"
type input "0.00"
type input "325.00"
type input "200.00"
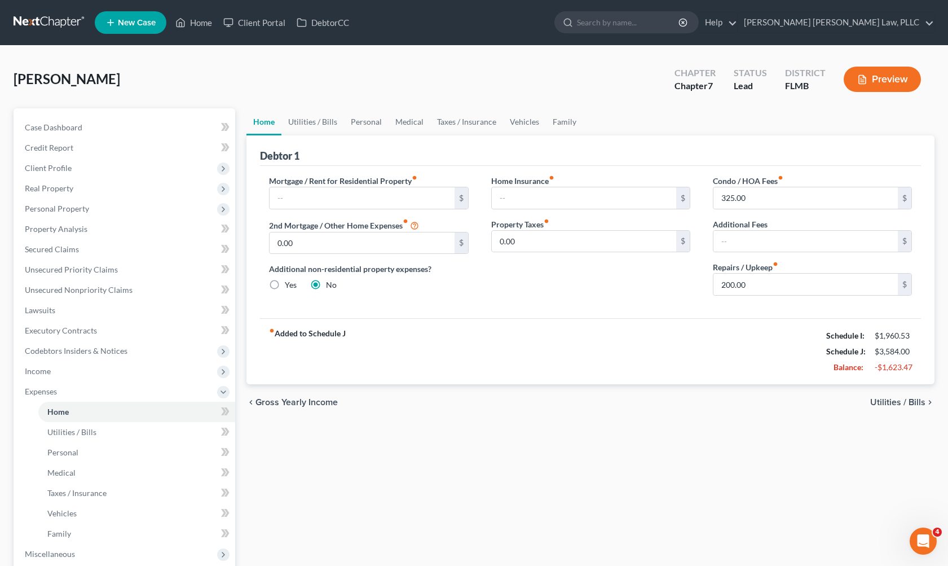
scroll to position [2, 0]
